Goal: Task Accomplishment & Management: Use online tool/utility

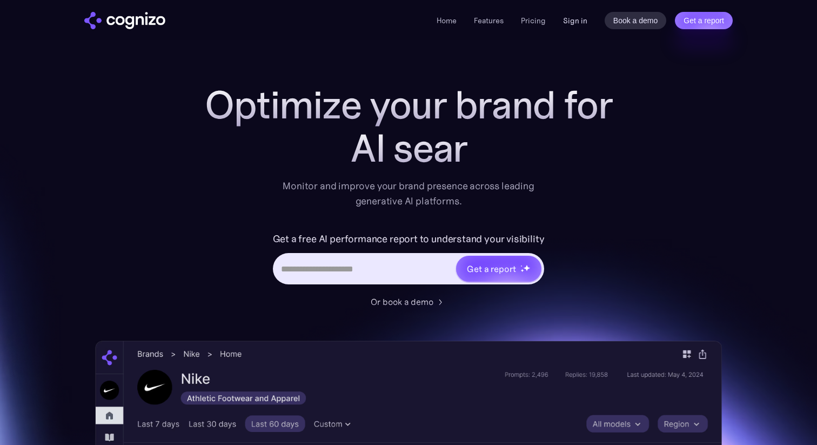
click at [564, 16] on link "Sign in" at bounding box center [575, 20] width 24 height 13
click at [575, 23] on link "Sign in" at bounding box center [575, 20] width 24 height 13
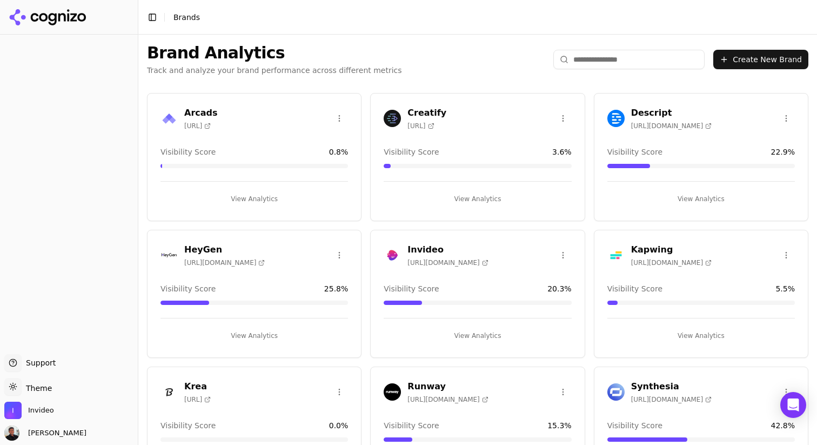
click at [459, 298] on div "Visibility Score 20.3 %" at bounding box center [477, 294] width 187 height 22
click at [467, 345] on div "Invideo https://invideo.io Visibility Score 20.3 % View Analytics" at bounding box center [477, 294] width 214 height 128
click at [469, 342] on button "View Analytics" at bounding box center [477, 335] width 187 height 17
click at [479, 324] on div "View Analytics" at bounding box center [477, 331] width 187 height 26
click at [476, 338] on button "View Analytics" at bounding box center [477, 335] width 187 height 17
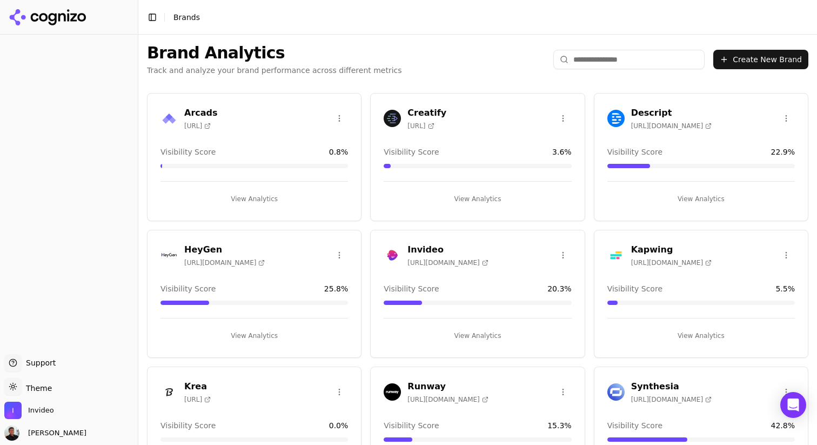
click at [476, 338] on button "View Analytics" at bounding box center [477, 335] width 187 height 17
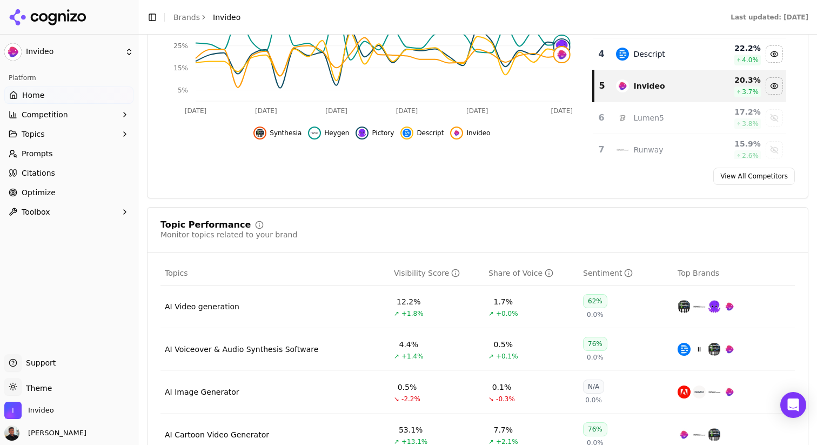
scroll to position [318, 0]
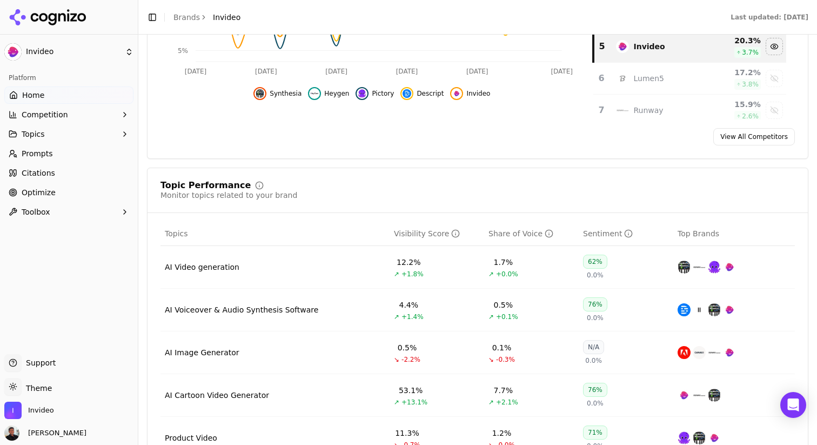
click at [56, 175] on link "Citations" at bounding box center [68, 172] width 129 height 17
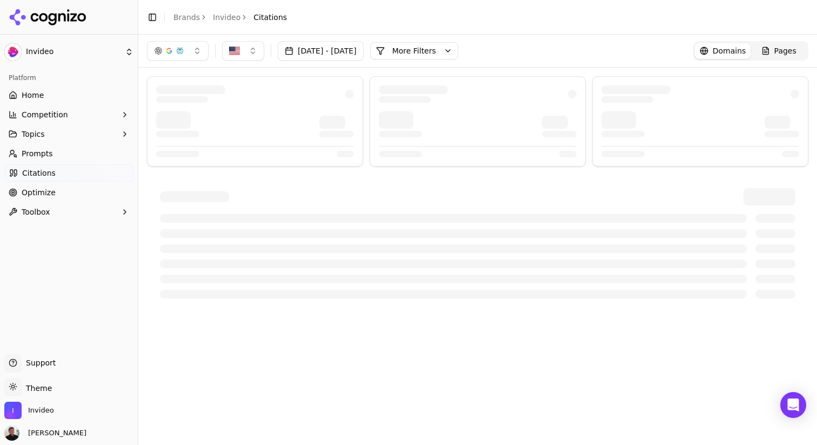
click at [99, 126] on button "Topics" at bounding box center [68, 133] width 129 height 17
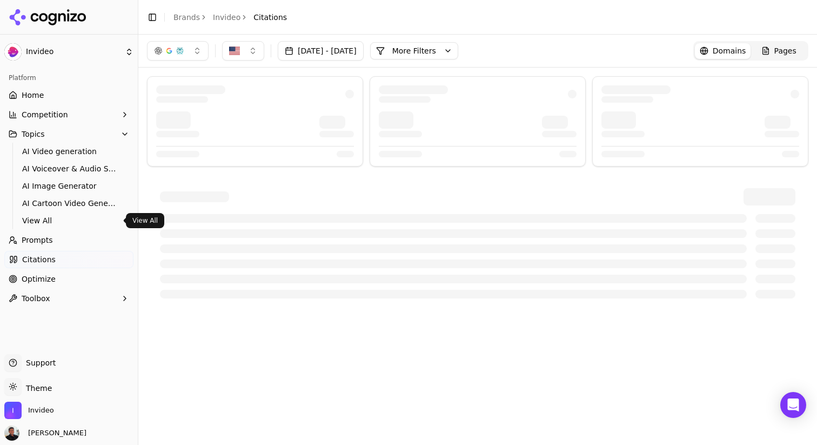
click at [34, 223] on span "View All" at bounding box center [69, 220] width 94 height 11
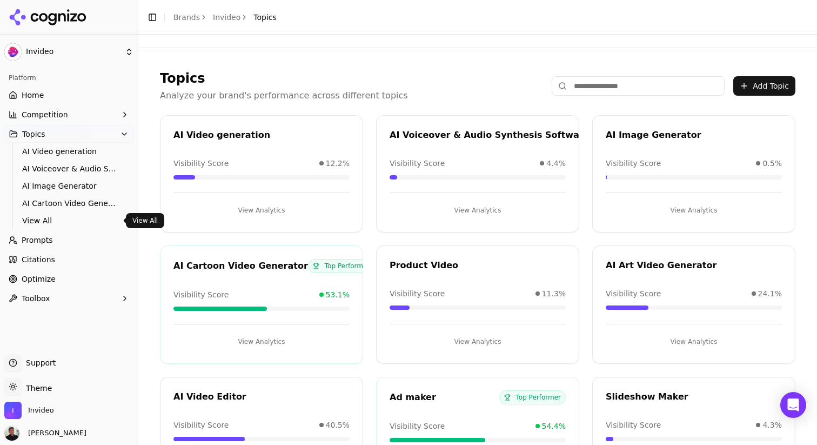
click at [53, 217] on span "View All" at bounding box center [69, 220] width 94 height 11
click at [34, 221] on span "View All" at bounding box center [69, 220] width 94 height 11
click at [260, 210] on button "View Analytics" at bounding box center [261, 209] width 176 height 17
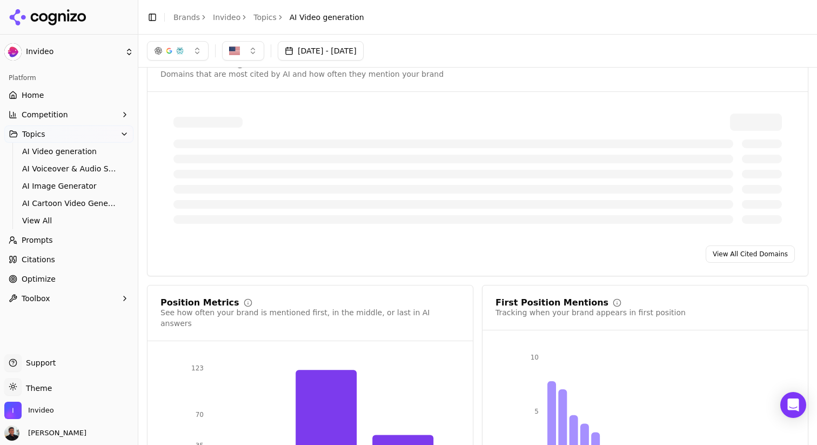
scroll to position [703, 0]
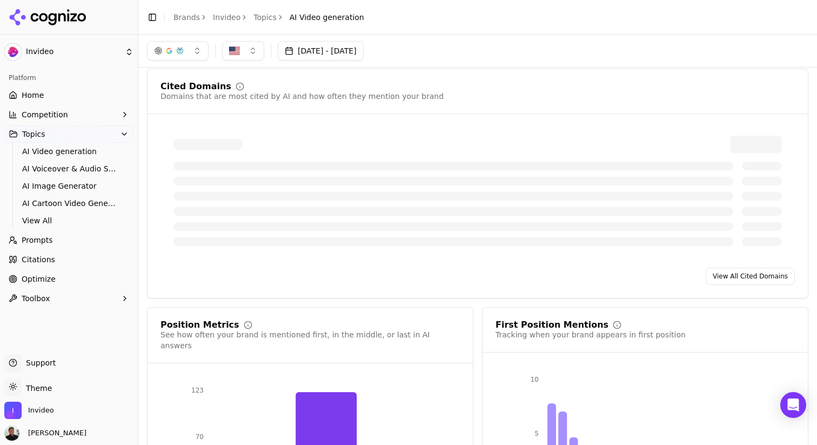
click at [731, 267] on link "View All Cited Domains" at bounding box center [749, 275] width 89 height 17
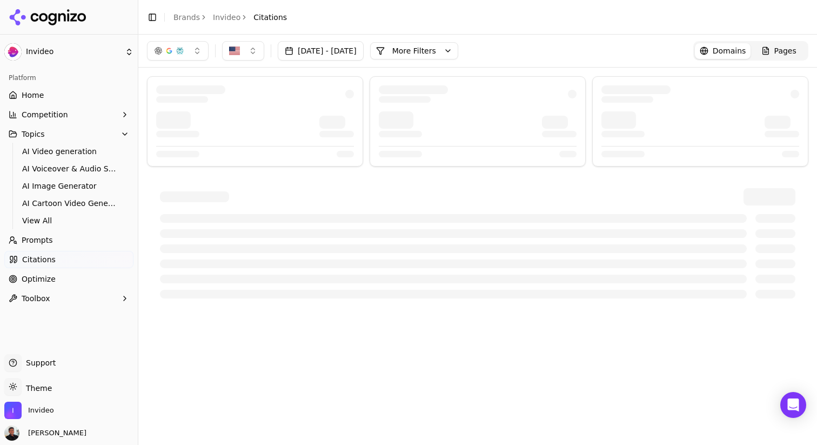
click at [451, 56] on button "More Filters" at bounding box center [414, 50] width 88 height 17
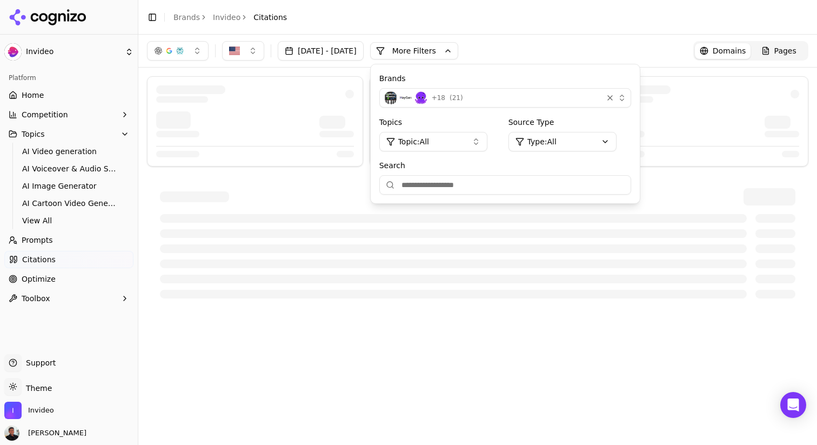
click at [460, 150] on button "Topic: All" at bounding box center [433, 141] width 108 height 19
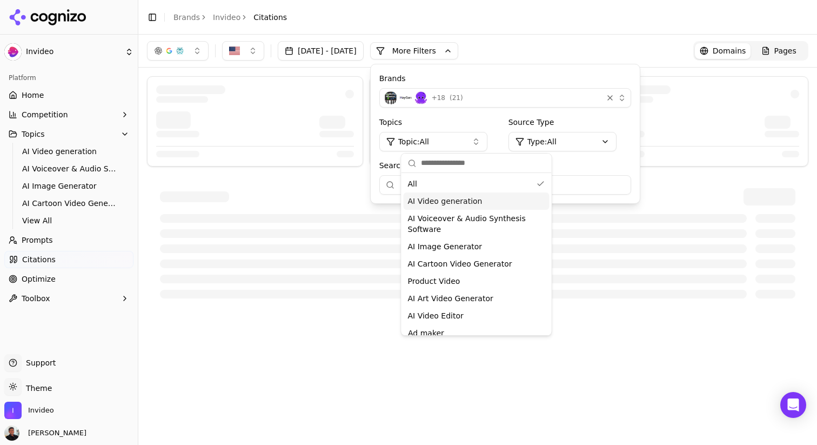
click at [455, 204] on span "AI Video generation" at bounding box center [445, 201] width 75 height 11
click at [631, 227] on div "Topics : AI Video generation" at bounding box center [505, 232] width 252 height 14
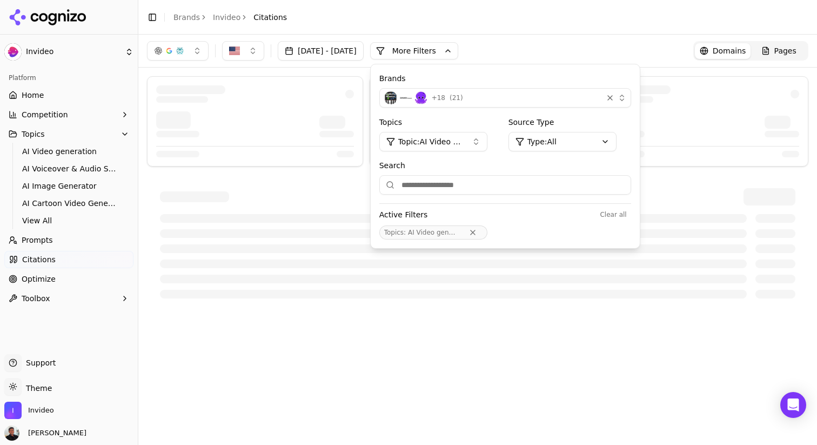
click at [628, 229] on div "Topics : AI Video generation" at bounding box center [505, 232] width 252 height 14
click at [608, 48] on div "[DATE] - [DATE] More More Filters Brands + 18 ( 21 ) Topics Topic: AI Video gen…" at bounding box center [477, 50] width 661 height 19
click at [238, 49] on img "button" at bounding box center [234, 50] width 11 height 11
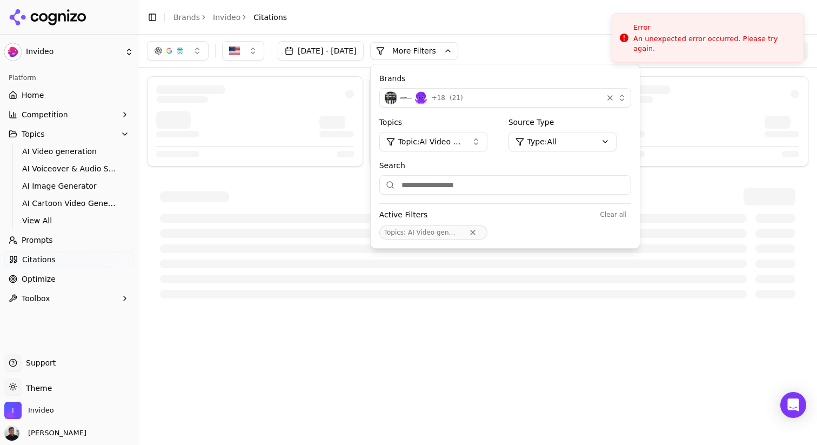
click at [192, 52] on button "button" at bounding box center [178, 50] width 62 height 19
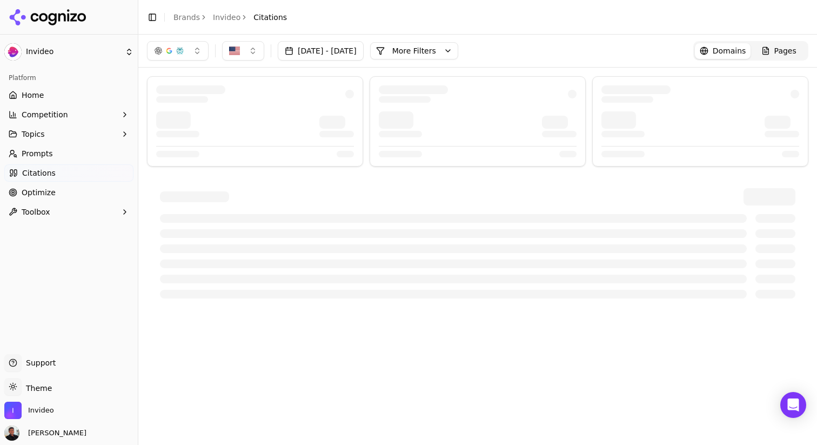
click at [785, 56] on span "Pages" at bounding box center [785, 50] width 22 height 11
click at [442, 52] on button "More Filters" at bounding box center [414, 50] width 88 height 17
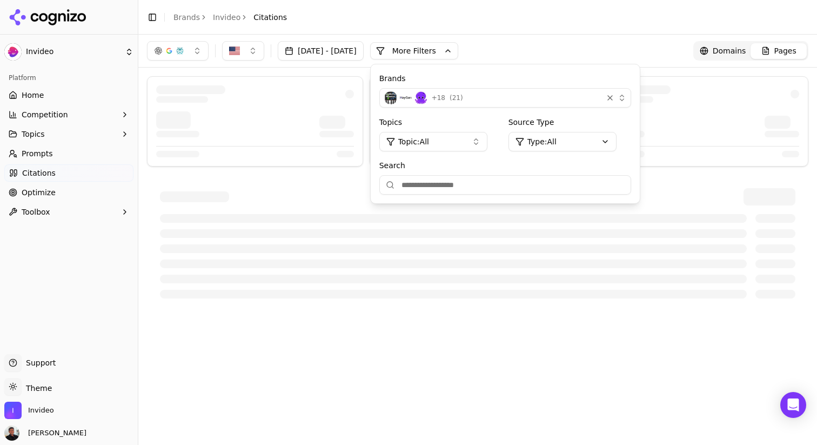
click at [429, 145] on span "Topic: All" at bounding box center [413, 141] width 31 height 11
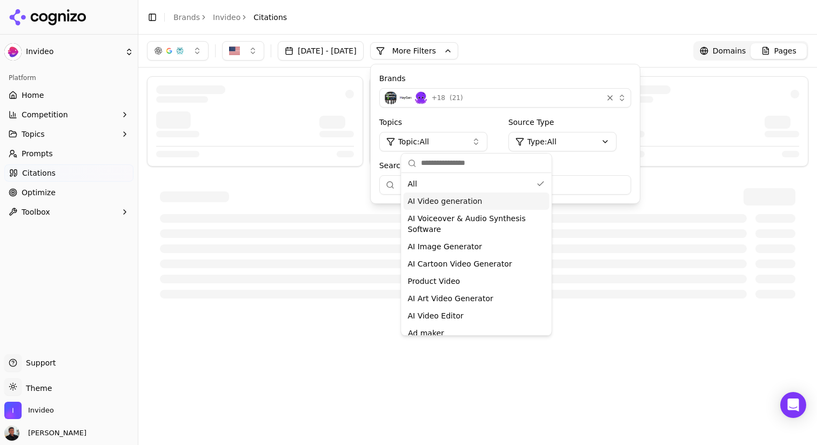
click at [465, 204] on span "AI Video generation" at bounding box center [445, 201] width 75 height 11
click at [622, 53] on div "[DATE] - [DATE] More More Filters Brands + 18 ( 21 ) Topics Topic: AI Video gen…" at bounding box center [477, 50] width 661 height 19
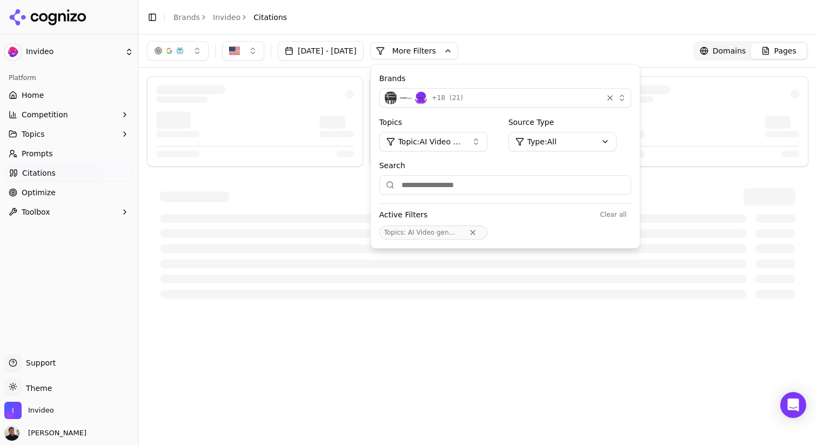
click at [42, 100] on span "Home" at bounding box center [33, 95] width 22 height 11
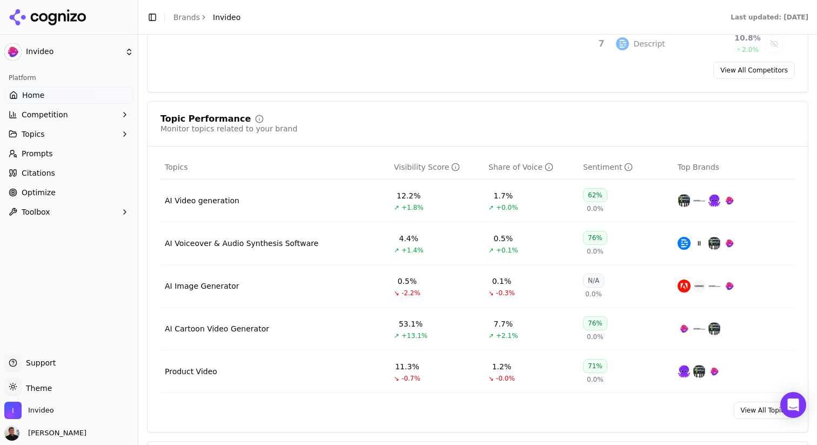
scroll to position [402, 0]
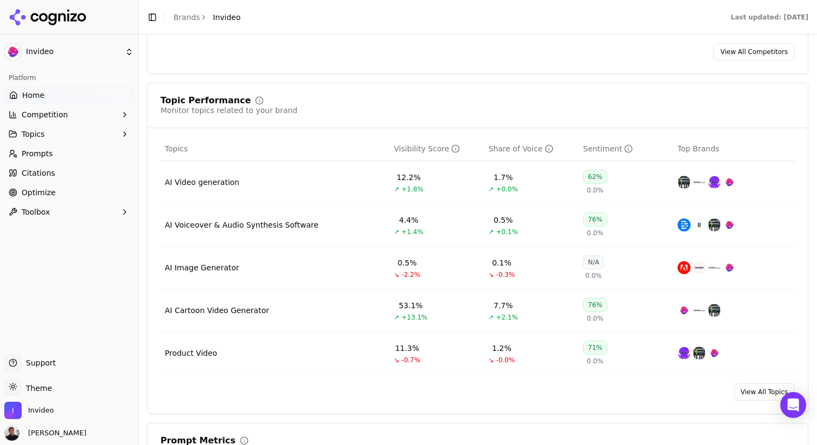
click at [218, 181] on div "AI Video generation" at bounding box center [202, 182] width 75 height 11
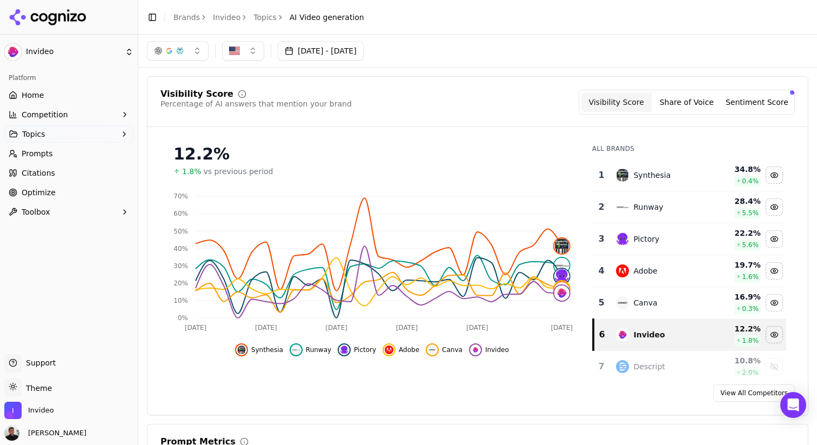
click at [706, 103] on button "Share of Voice" at bounding box center [686, 101] width 70 height 19
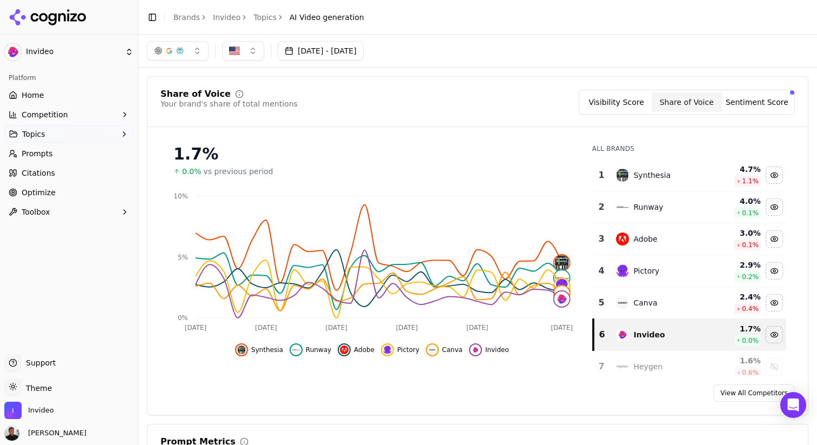
click at [364, 53] on button "[DATE] - [DATE]" at bounding box center [321, 50] width 86 height 19
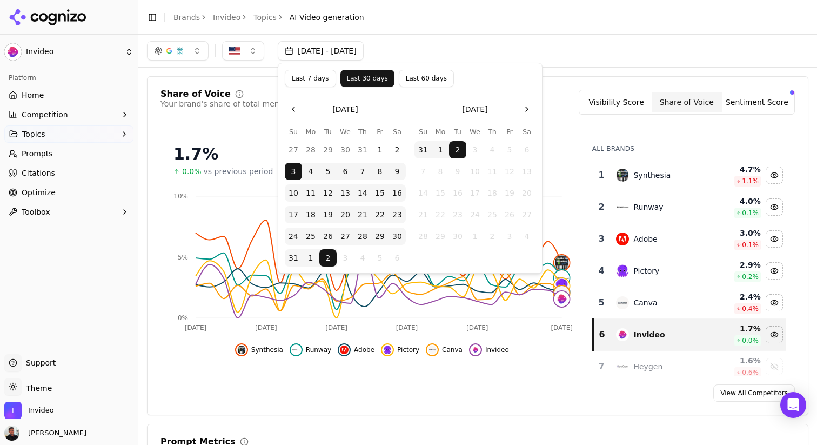
click at [560, 86] on div "Share of Voice Your brand's share of total mentions Visibility Score Share of V…" at bounding box center [477, 245] width 661 height 339
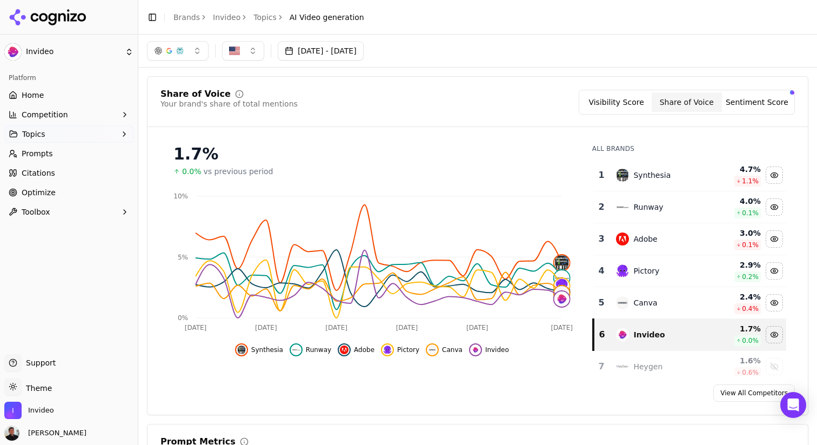
click at [251, 51] on button "button" at bounding box center [243, 50] width 42 height 19
click at [181, 49] on div "button" at bounding box center [180, 50] width 9 height 9
click at [347, 149] on div "1.7%" at bounding box center [371, 153] width 397 height 19
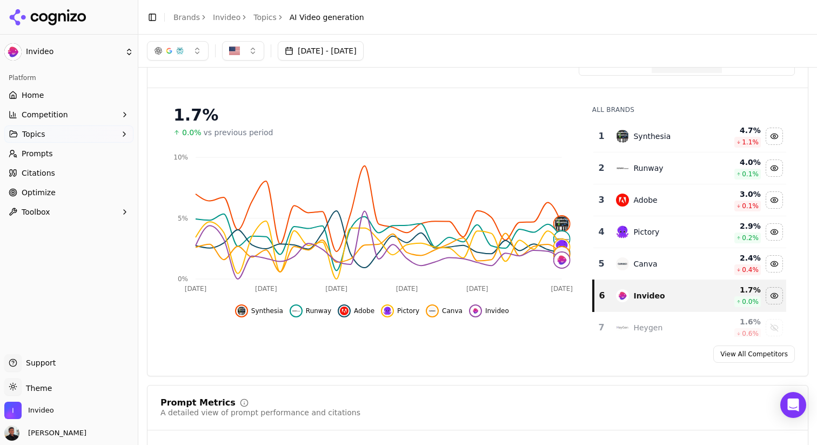
scroll to position [48, 0]
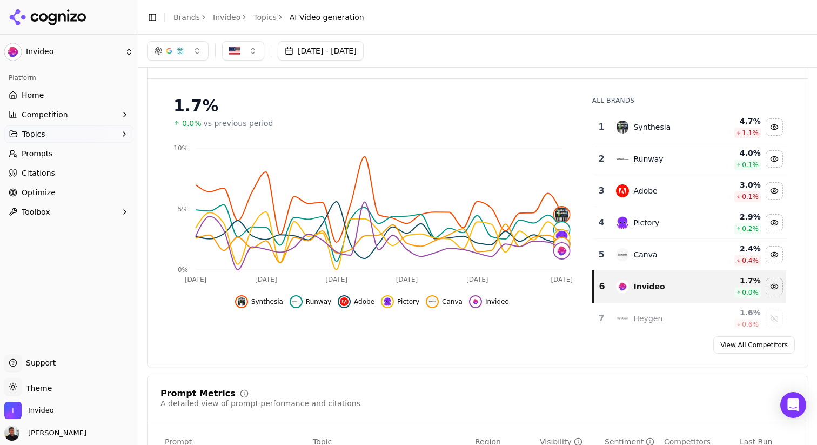
click at [50, 196] on span "Optimize" at bounding box center [39, 192] width 34 height 11
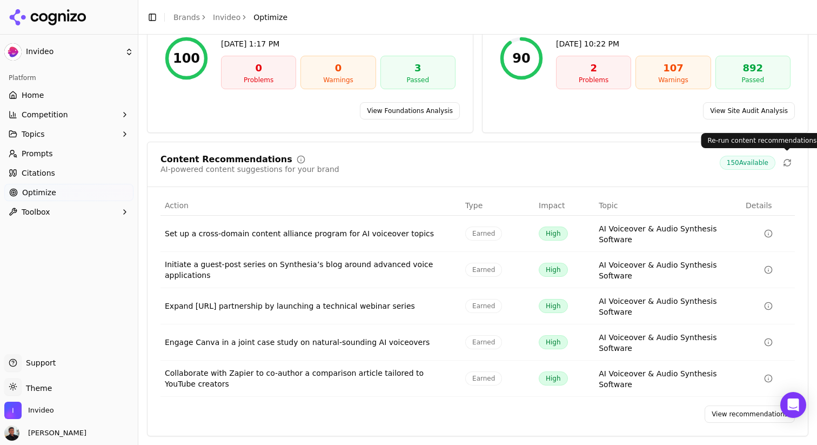
scroll to position [118, 0]
click at [728, 417] on link "View recommendations" at bounding box center [749, 413] width 90 height 17
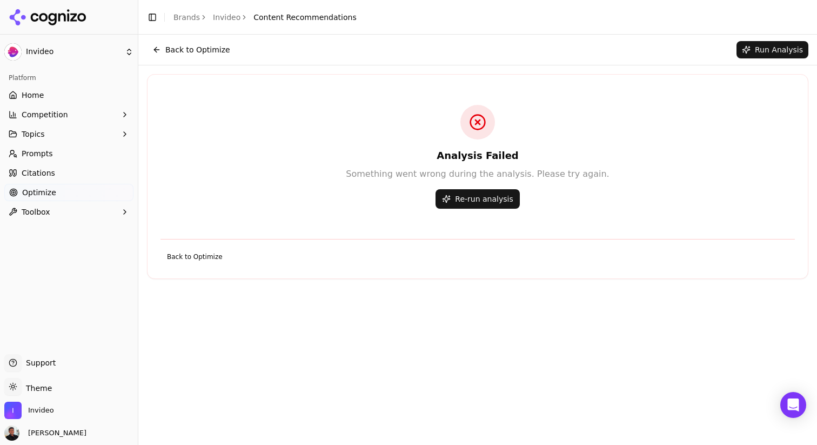
click at [480, 204] on button "Re-run analysis" at bounding box center [477, 198] width 84 height 19
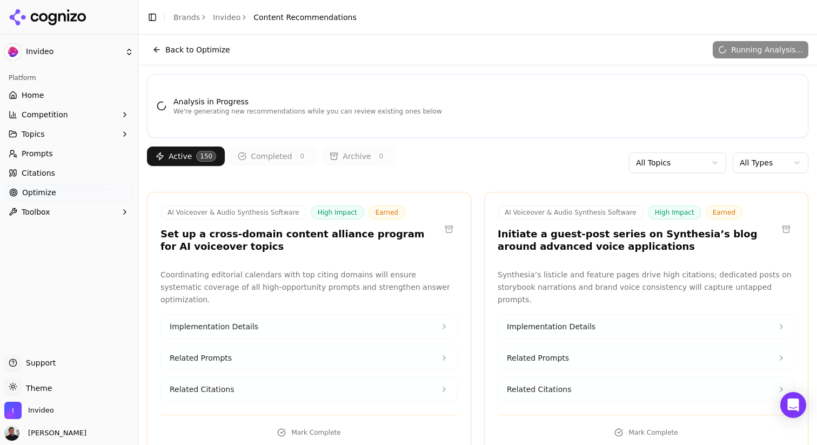
click at [675, 167] on html "Invideo Platform Home Competition Topics Prompts Citations Optimize Toolbox Sup…" at bounding box center [408, 222] width 817 height 445
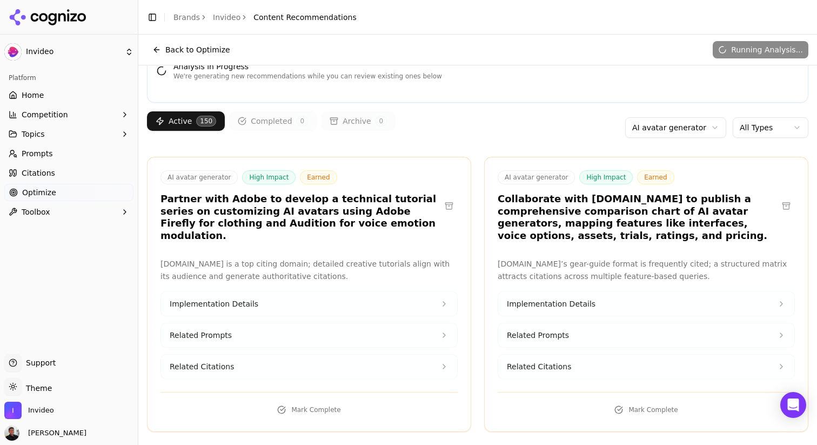
scroll to position [37, 0]
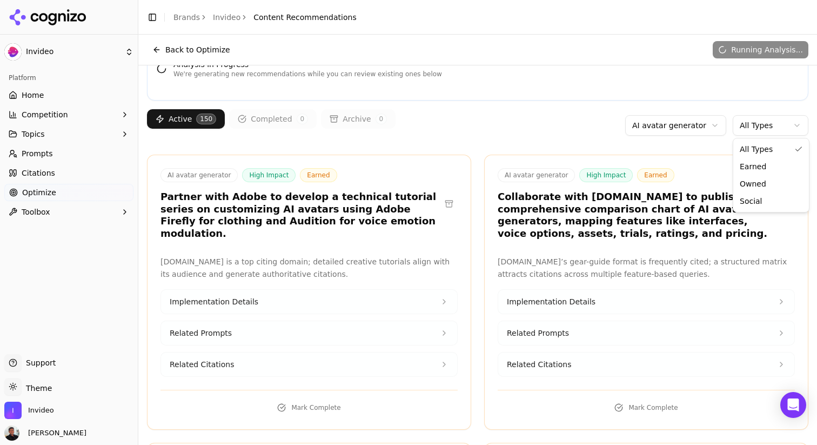
click at [790, 132] on html "Invideo Platform Home Competition Topics Prompts Citations Optimize Toolbox Sup…" at bounding box center [408, 222] width 817 height 445
click at [450, 140] on html "Invideo Platform Home Competition Topics Prompts Citations Optimize Toolbox Sup…" at bounding box center [408, 222] width 817 height 445
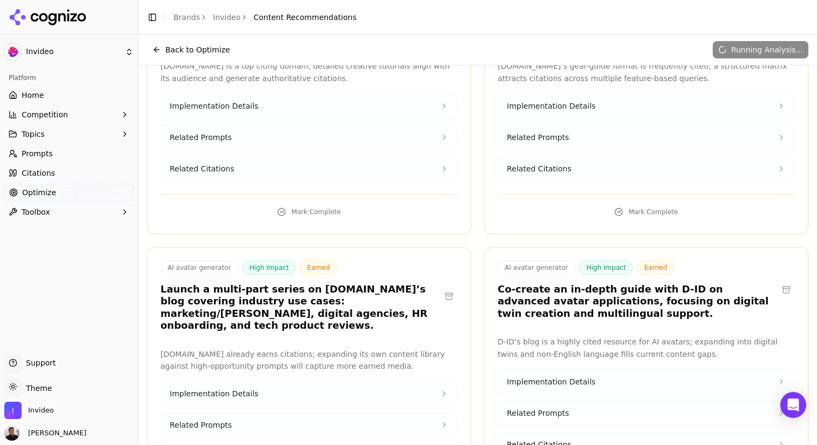
scroll to position [0, 0]
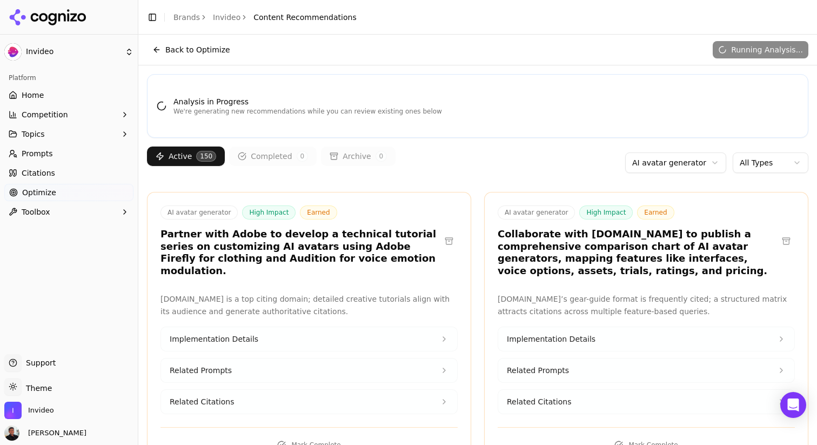
click at [766, 162] on html "Invideo Platform Home Competition Topics Prompts Citations Optimize Toolbox Sup…" at bounding box center [408, 222] width 817 height 445
click at [581, 312] on html "Invideo Platform Home Competition Topics Prompts Citations Optimize Toolbox Sup…" at bounding box center [408, 222] width 817 height 445
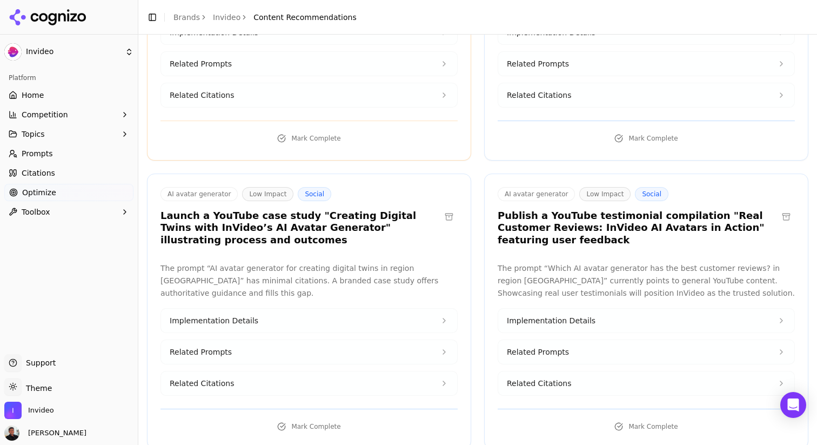
scroll to position [1190, 0]
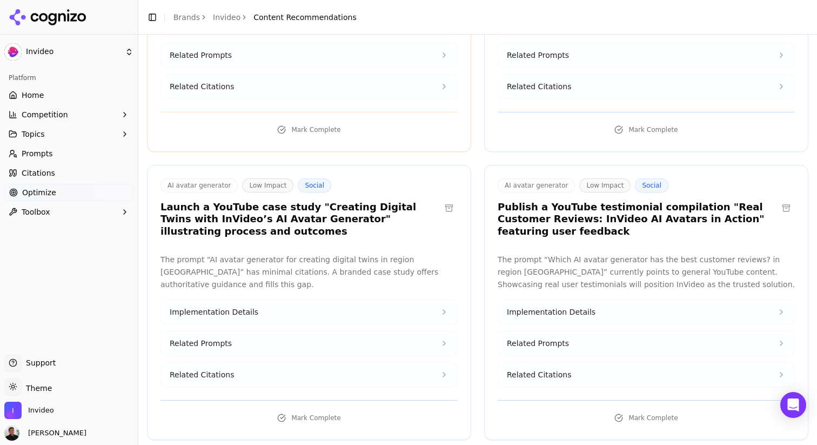
click at [325, 201] on h3 "Launch a YouTube case study "Creating Digital Twins with InVideo’s AI Avatar Ge…" at bounding box center [300, 219] width 280 height 37
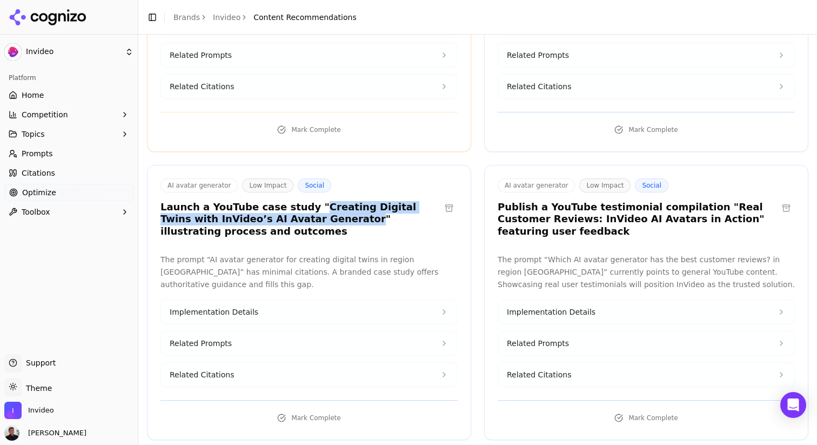
drag, startPoint x: 301, startPoint y: 173, endPoint x: 292, endPoint y: 183, distance: 13.4
click at [292, 201] on h3 "Launch a YouTube case study "Creating Digital Twins with InVideo’s AI Avatar Ge…" at bounding box center [300, 219] width 280 height 37
copy h3 "Creating Digital Twins with InVideo’s AI Avatar Generator"
